Goal: Task Accomplishment & Management: Complete application form

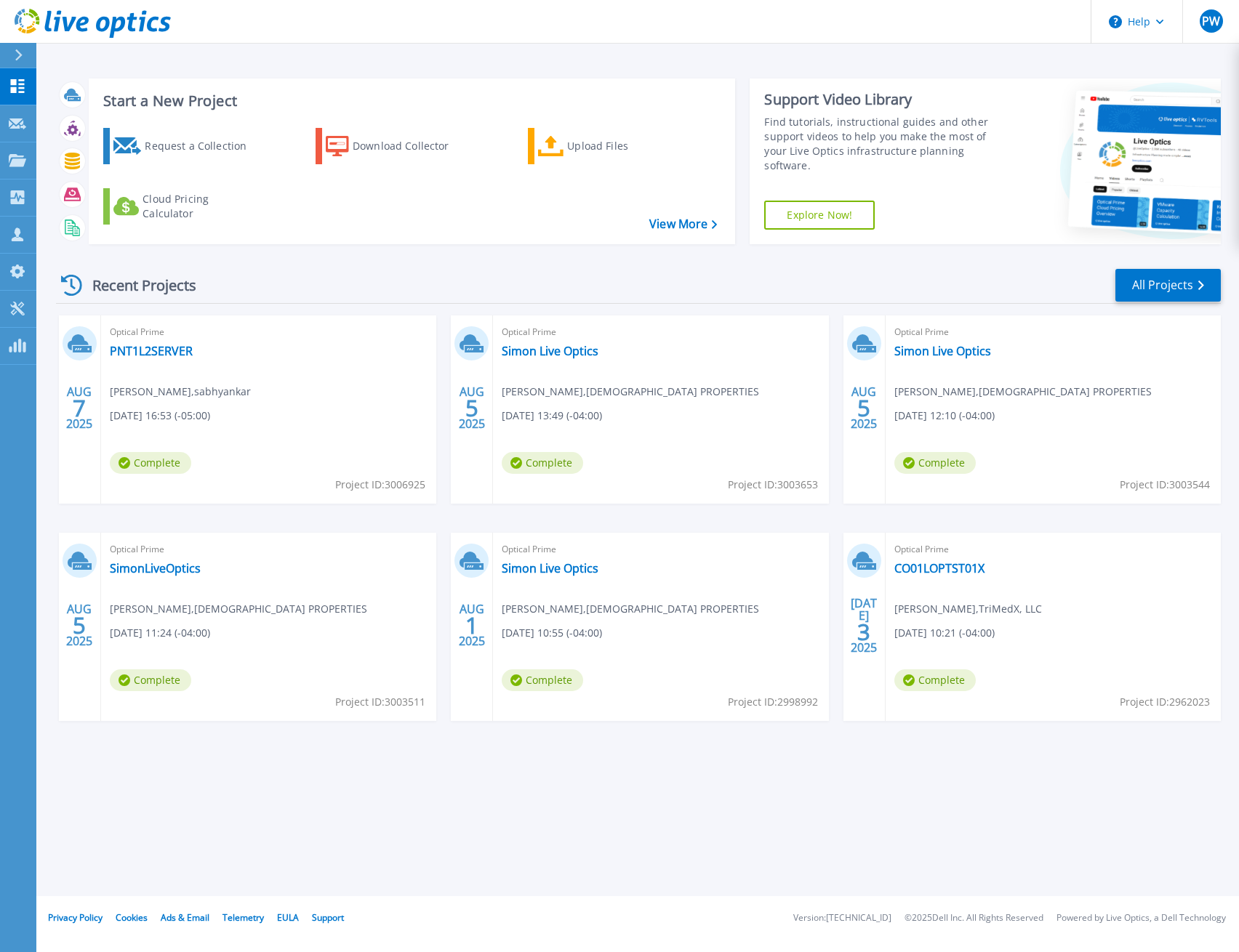
click at [324, 277] on div "Recent Projects All Projects" at bounding box center [638, 285] width 1164 height 37
click at [542, 279] on div "Recent Projects All Projects" at bounding box center [638, 285] width 1164 height 37
click at [20, 123] on icon at bounding box center [17, 123] width 17 height 11
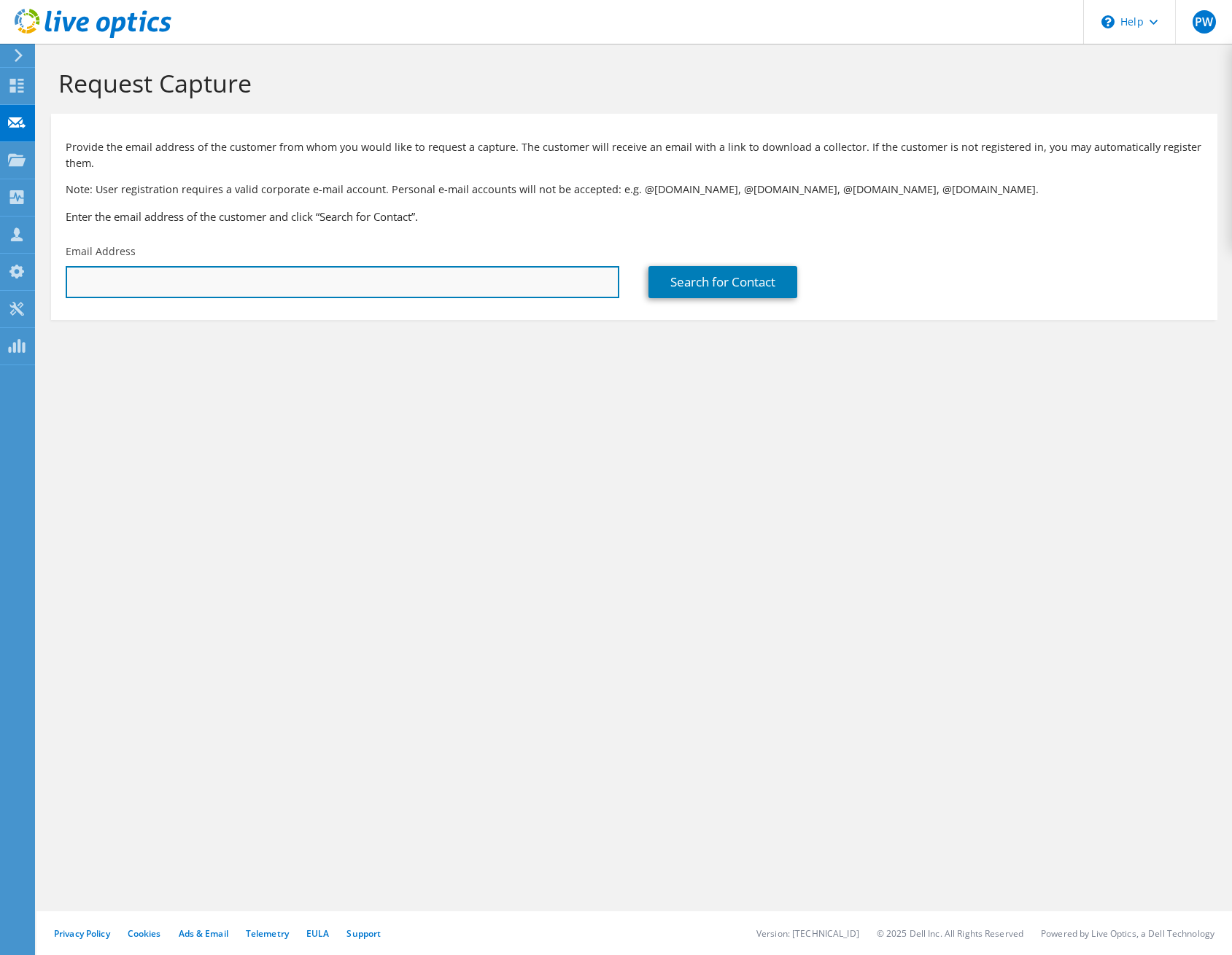
click at [542, 292] on input "text" at bounding box center [343, 281] width 553 height 32
paste input "dennis.ratliff@copperworks.com"
type input "dennis.ratliff@copperworks.com"
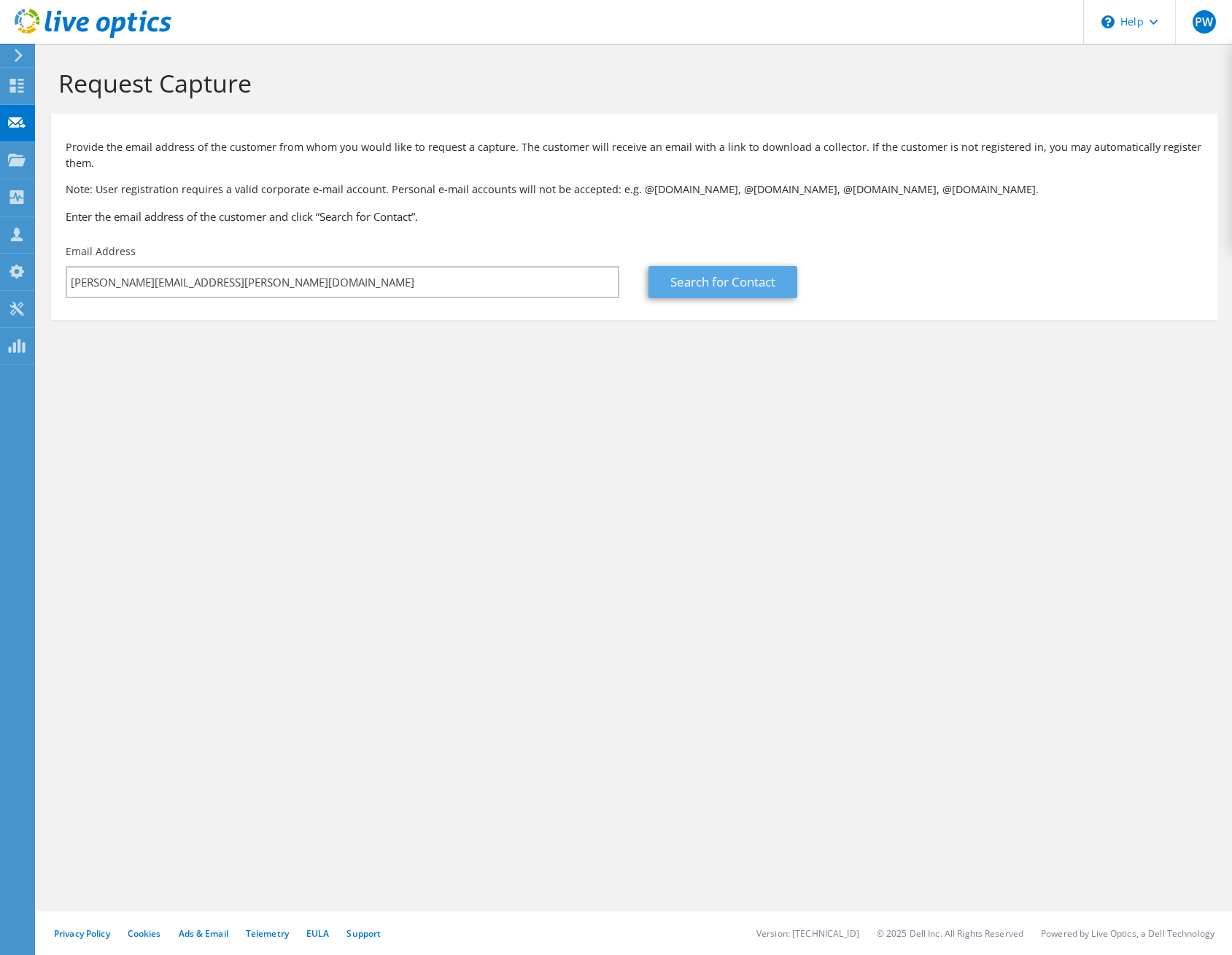
click at [725, 285] on link "Search for Contact" at bounding box center [722, 281] width 149 height 32
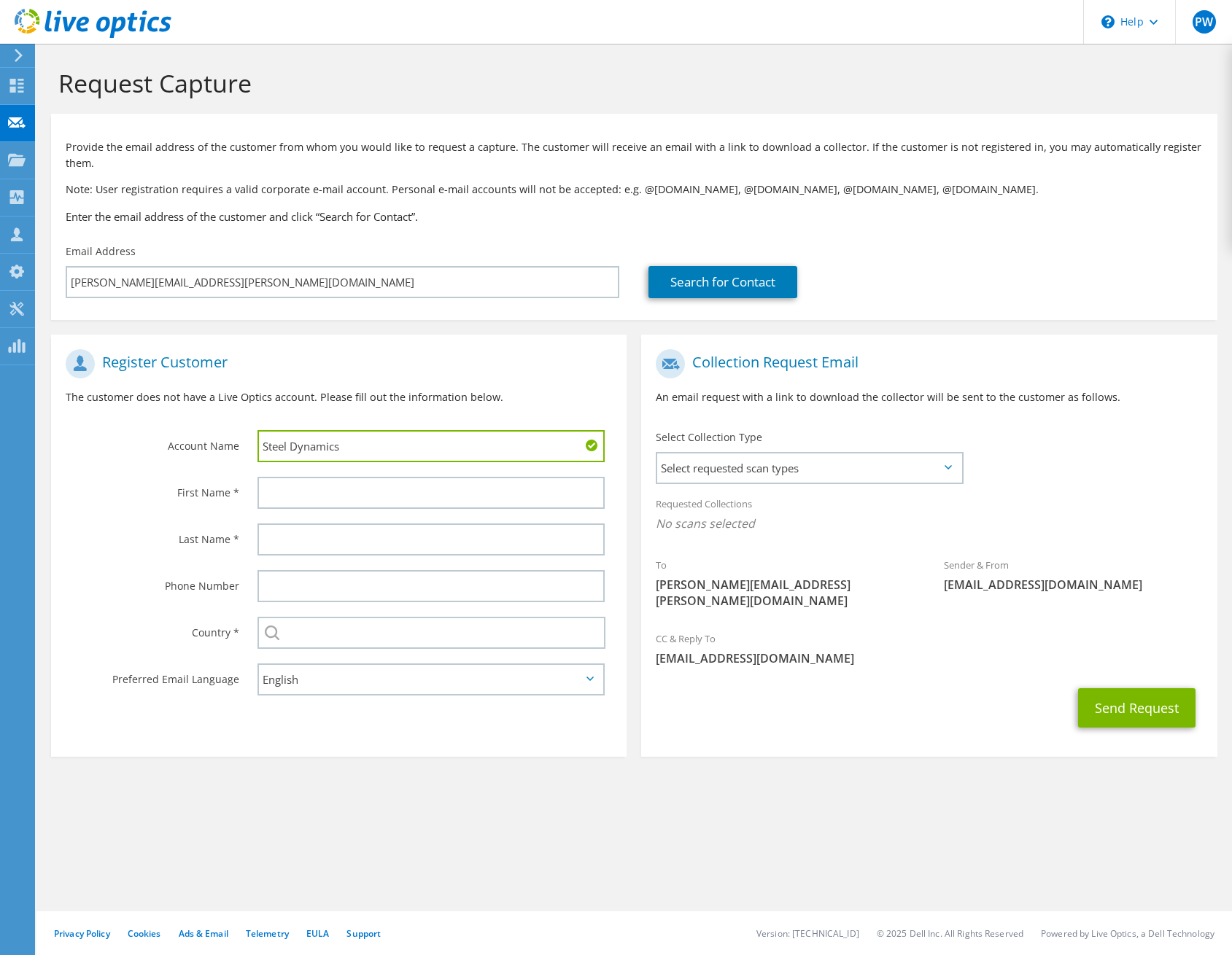
type input "Steel Dynamics"
type input "Dennis"
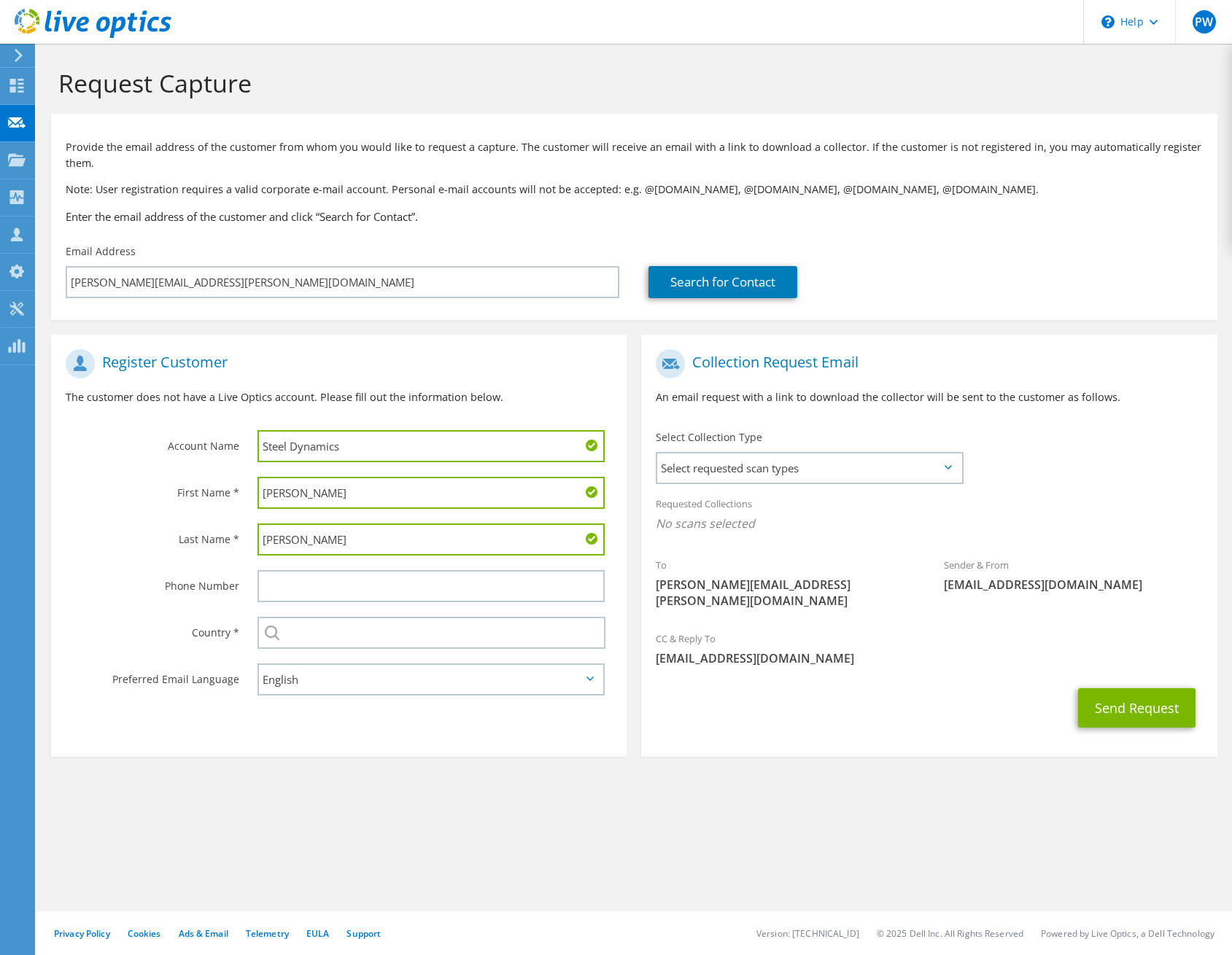
type input "Ratliff"
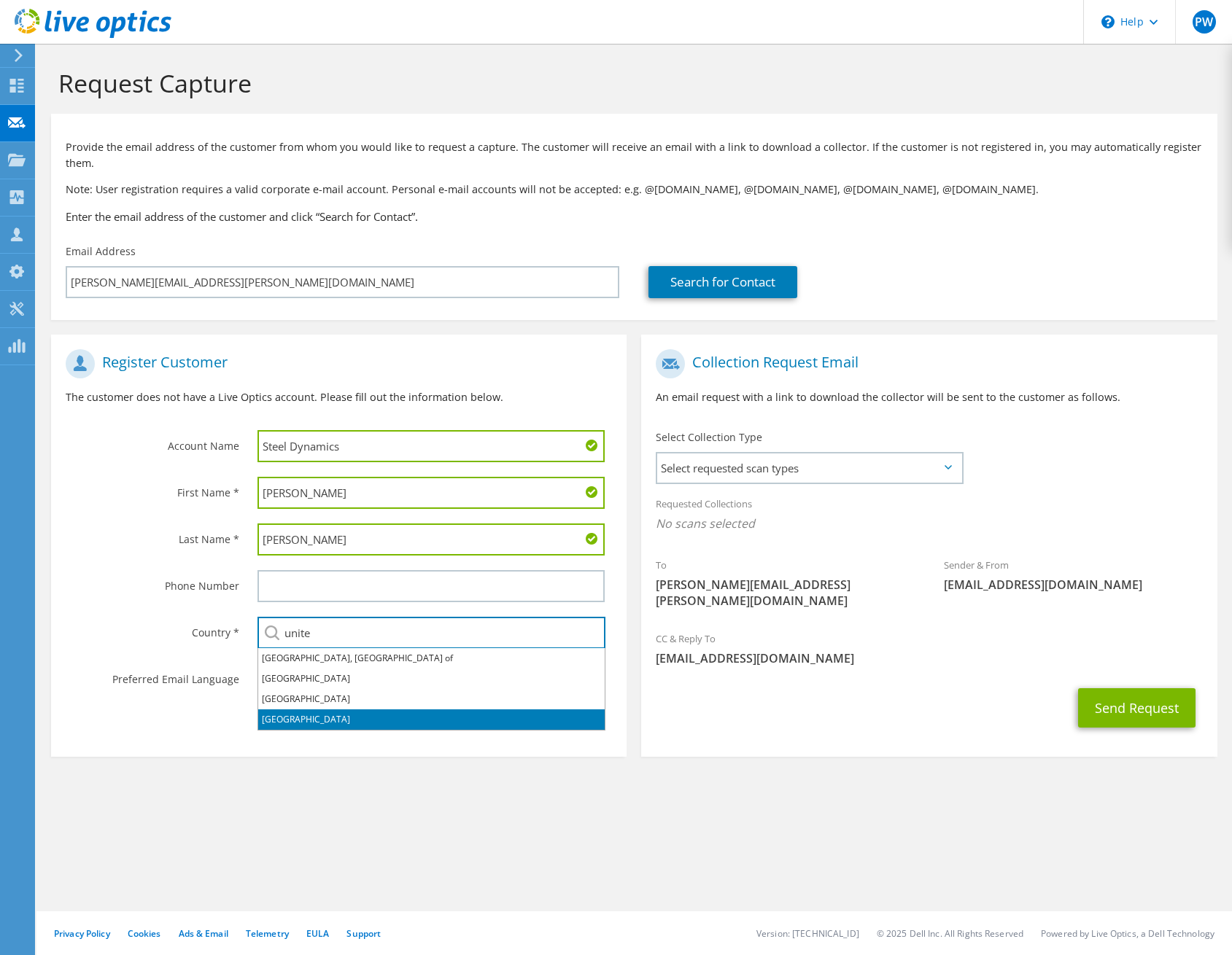
click at [348, 716] on li "United States" at bounding box center [431, 719] width 347 height 20
type input "United States"
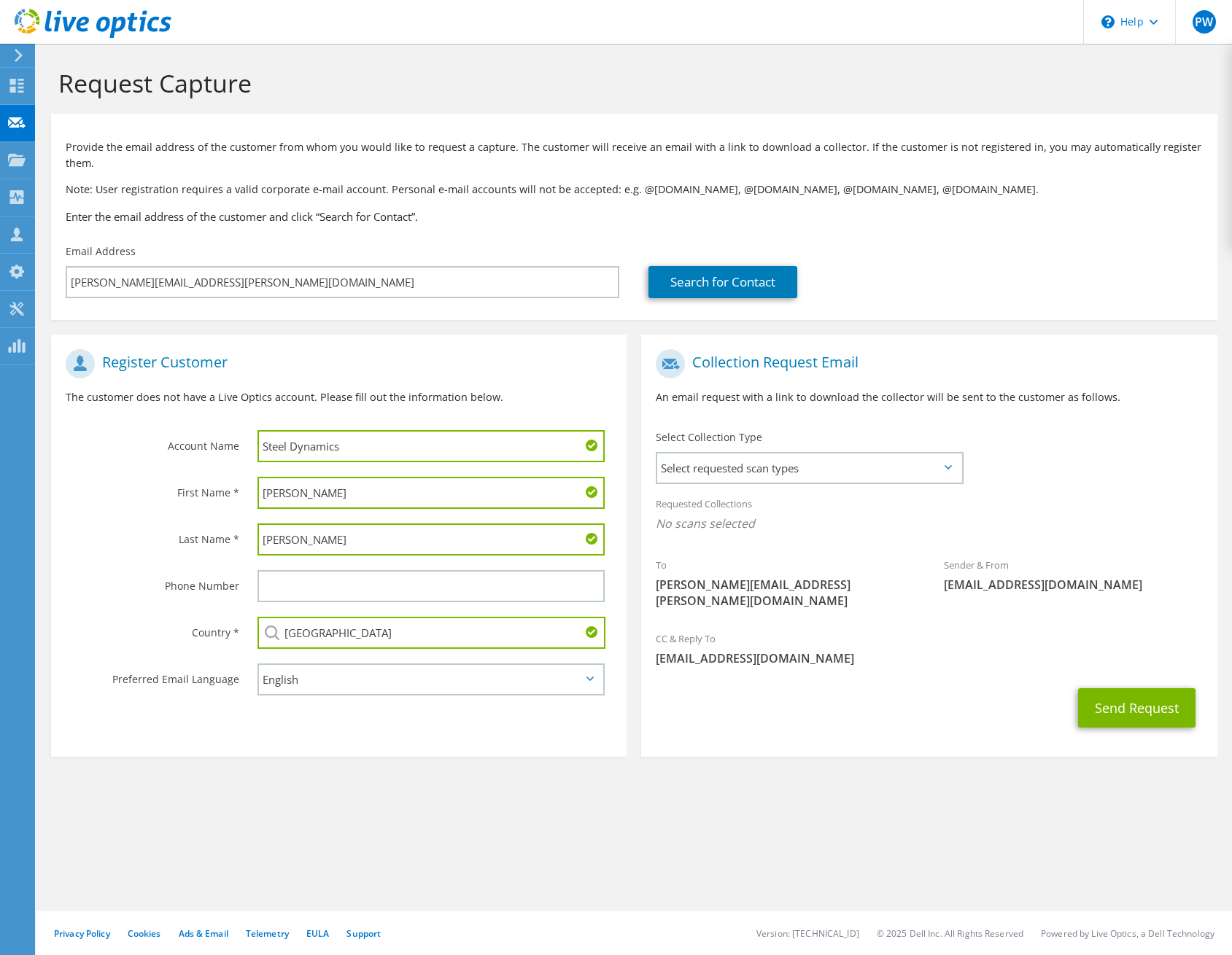
click at [869, 446] on div "Select Collection Type Select requested scan types Server Virtualization Optica…" at bounding box center [808, 455] width 306 height 51
click at [881, 469] on span "Select requested scan types" at bounding box center [809, 468] width 303 height 29
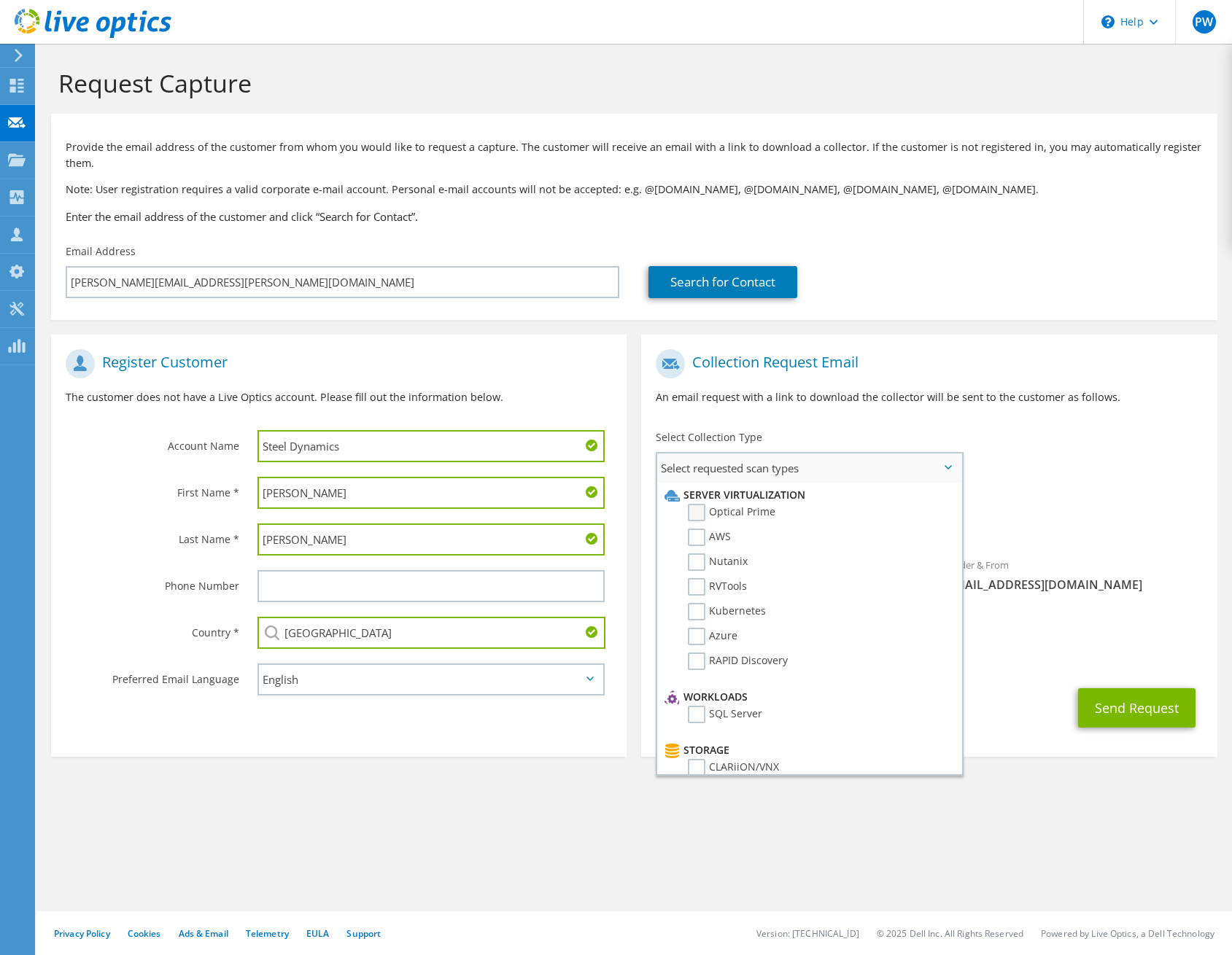
click at [731, 509] on label "Optical Prime" at bounding box center [731, 512] width 87 height 17
click at [0, 0] on input "Optical Prime" at bounding box center [0, 0] width 0 height 0
drag, startPoint x: 720, startPoint y: 588, endPoint x: 730, endPoint y: 592, distance: 10.8
click at [721, 588] on label "RVTools" at bounding box center [716, 587] width 59 height 17
click at [0, 0] on input "RVTools" at bounding box center [0, 0] width 0 height 0
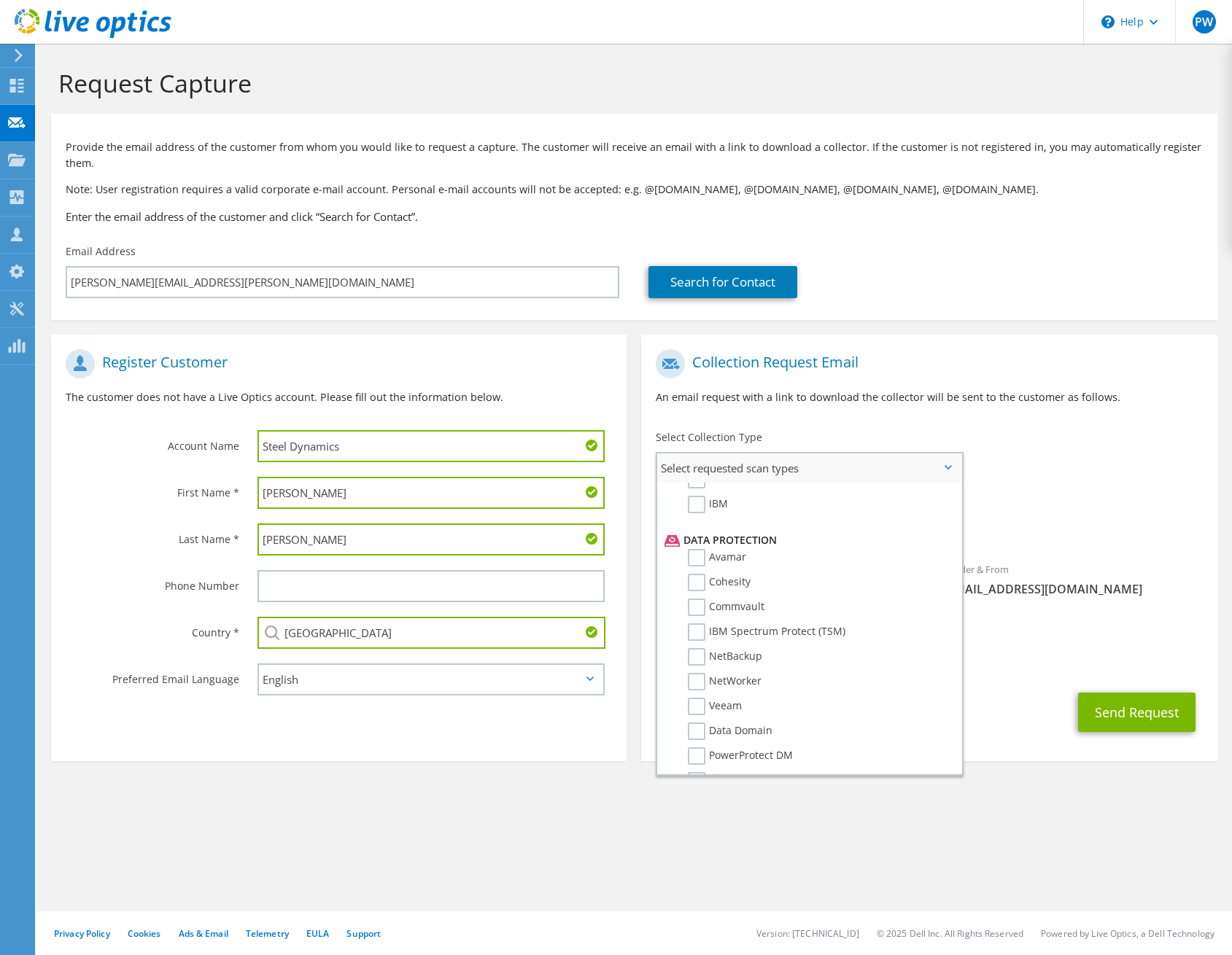
scroll to position [669, 0]
click at [693, 622] on label "Veeam" at bounding box center [715, 623] width 54 height 17
click at [0, 0] on input "Veeam" at bounding box center [0, 0] width 0 height 0
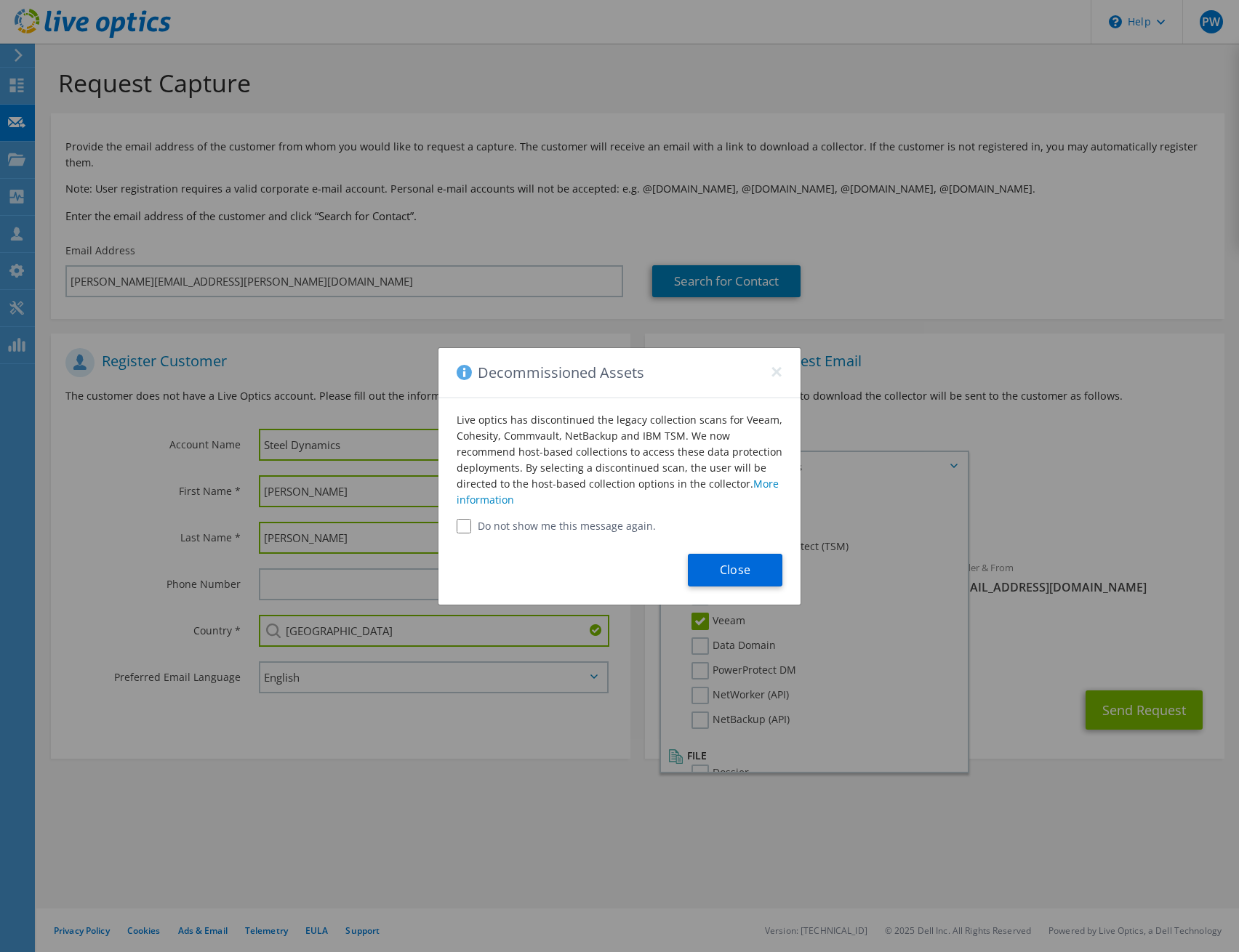
click at [737, 571] on button "Close" at bounding box center [736, 570] width 95 height 33
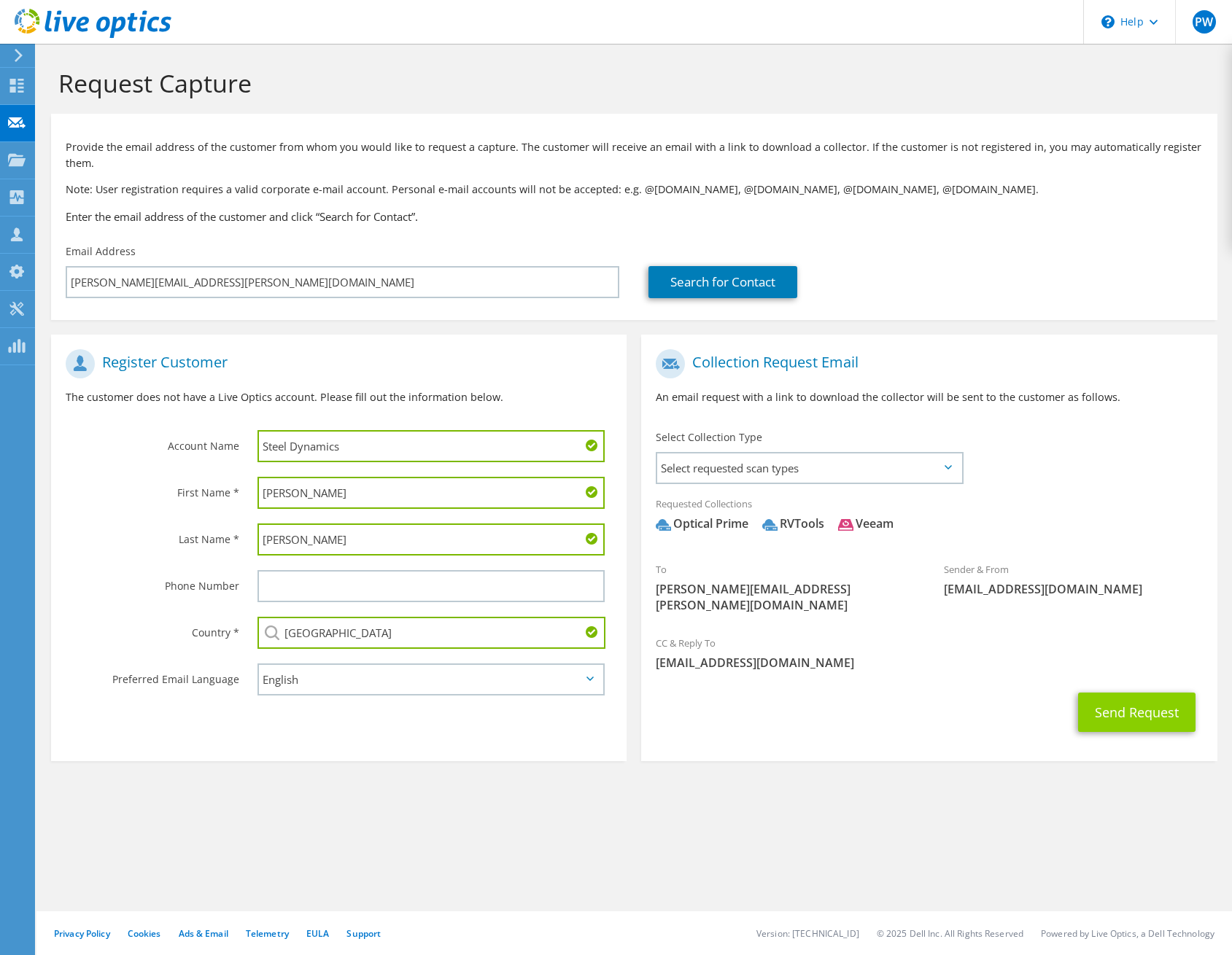
click at [1152, 693] on button "Send Request" at bounding box center [1136, 712] width 117 height 40
